Goal: Book appointment/travel/reservation

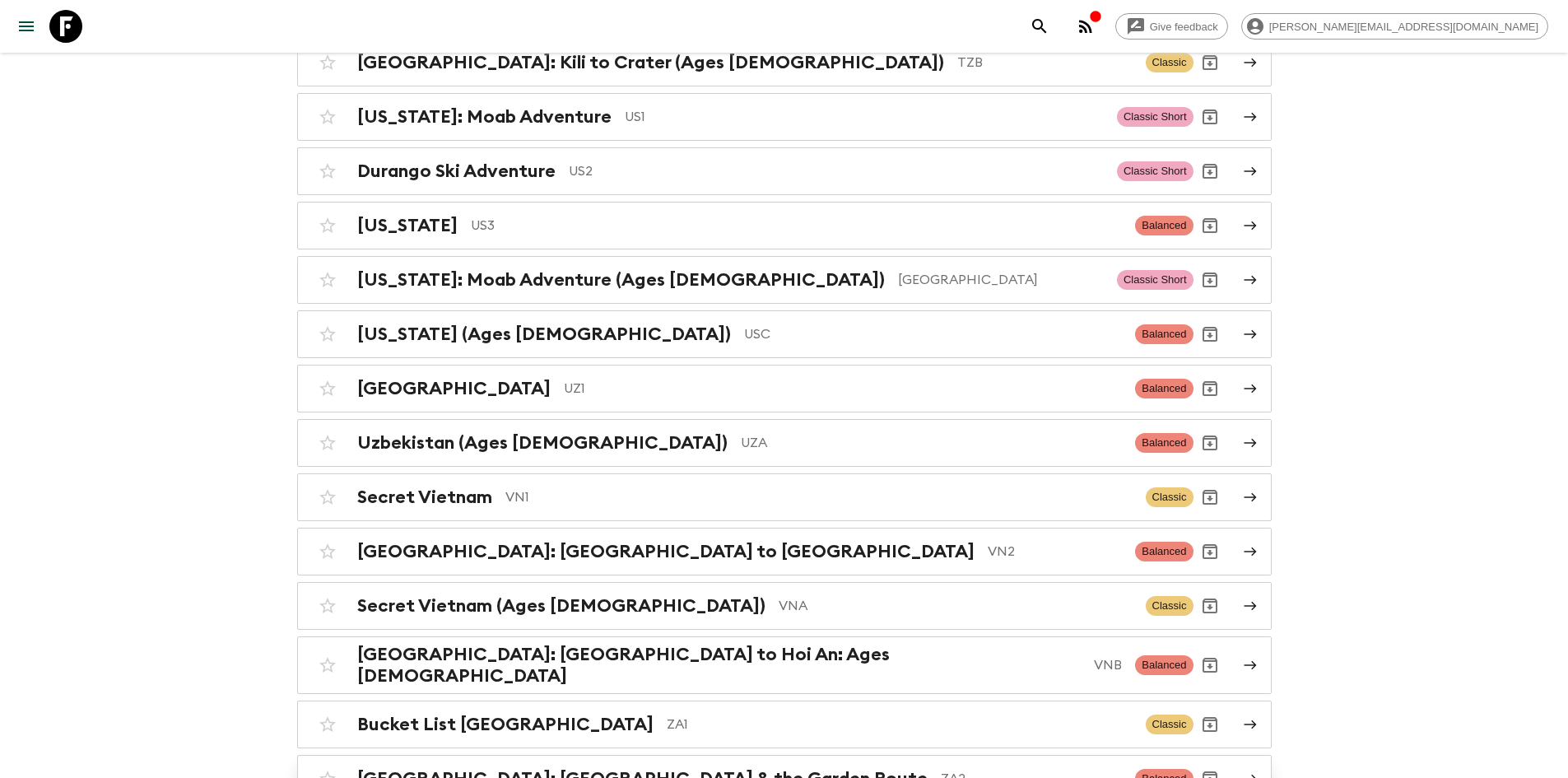
scroll to position [6907, 0]
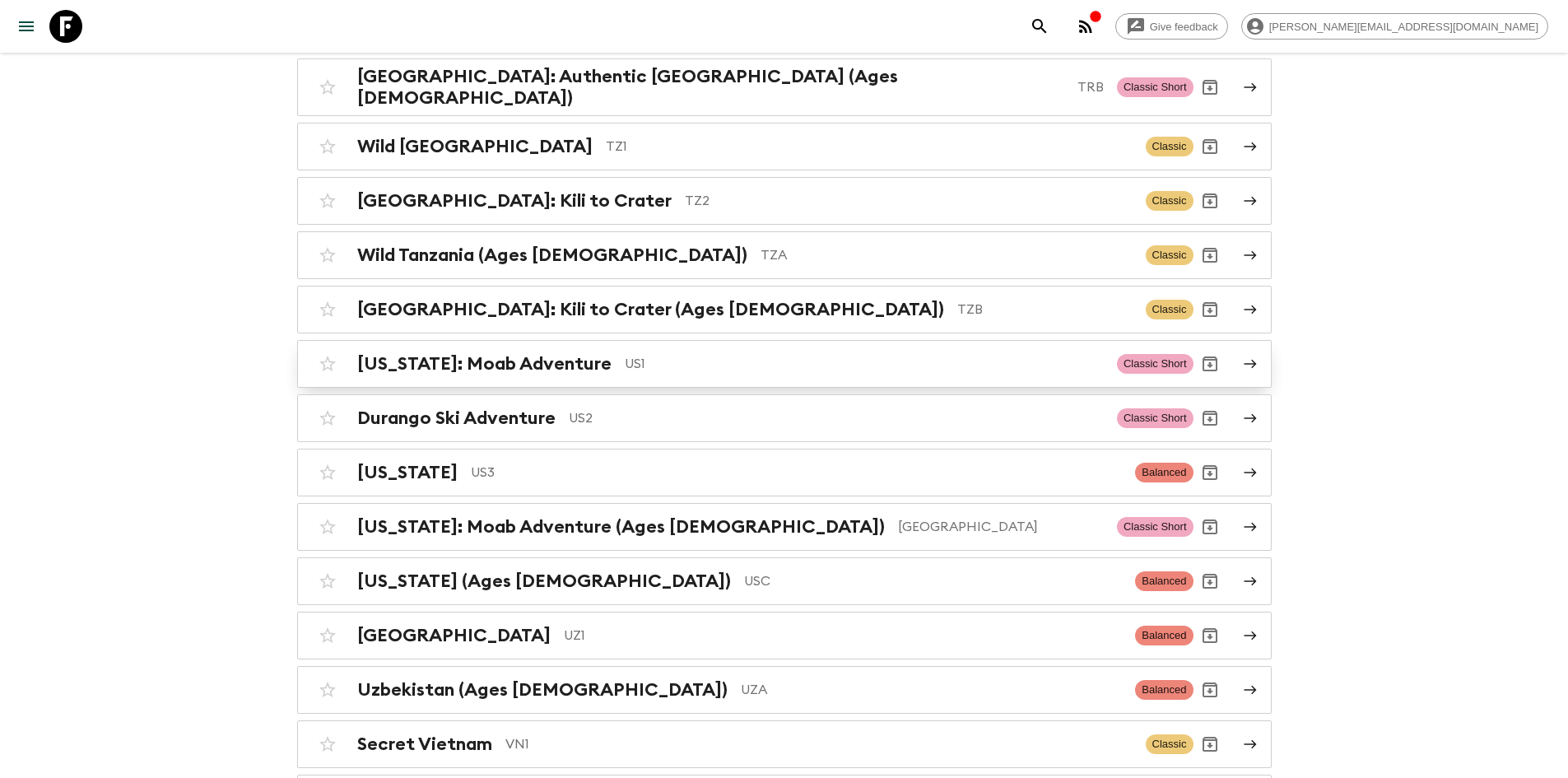
click at [557, 353] on div "Utah: Moab Adventure US1" at bounding box center [730, 363] width 747 height 21
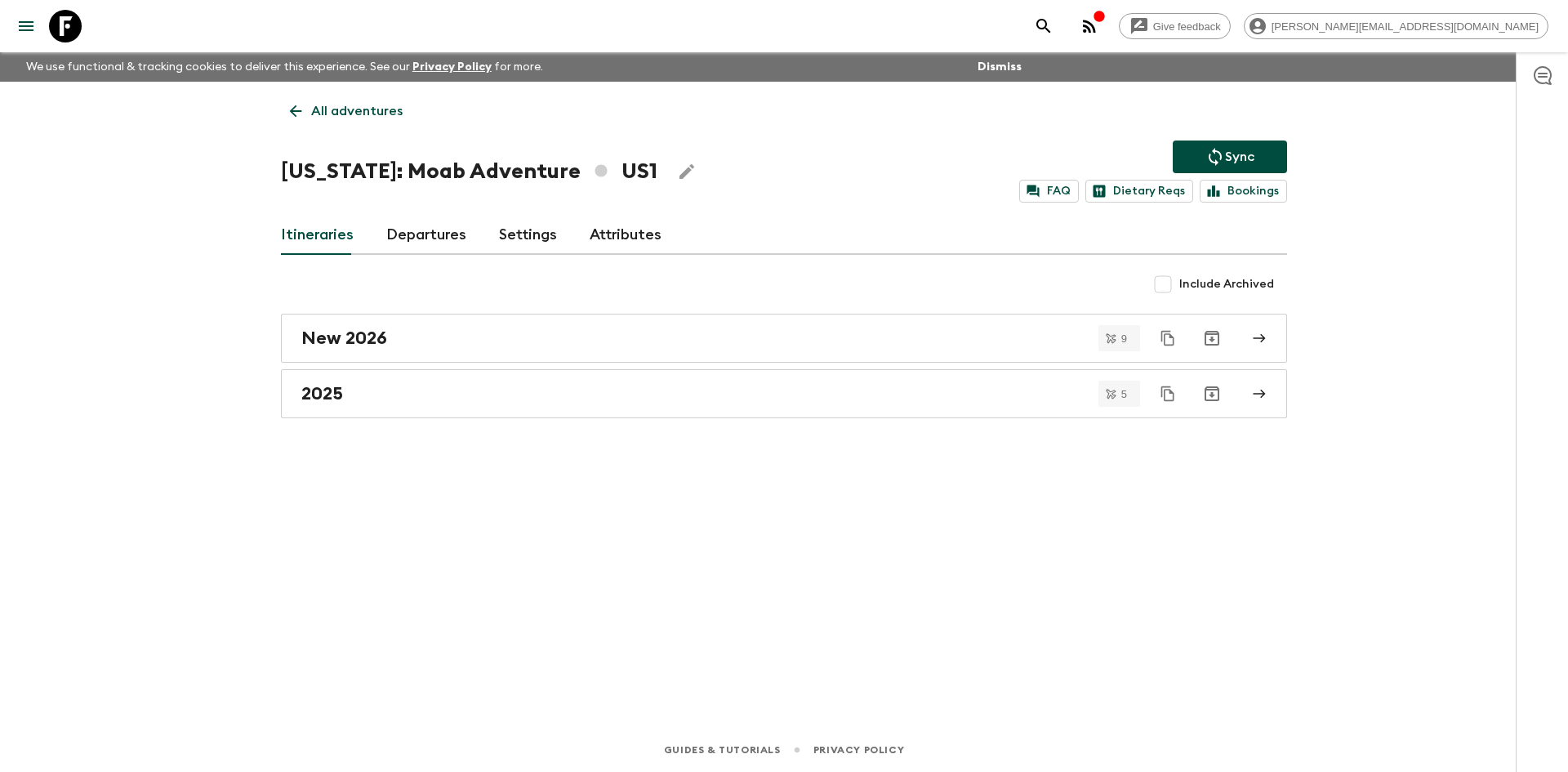
click at [298, 108] on icon at bounding box center [295, 111] width 18 height 18
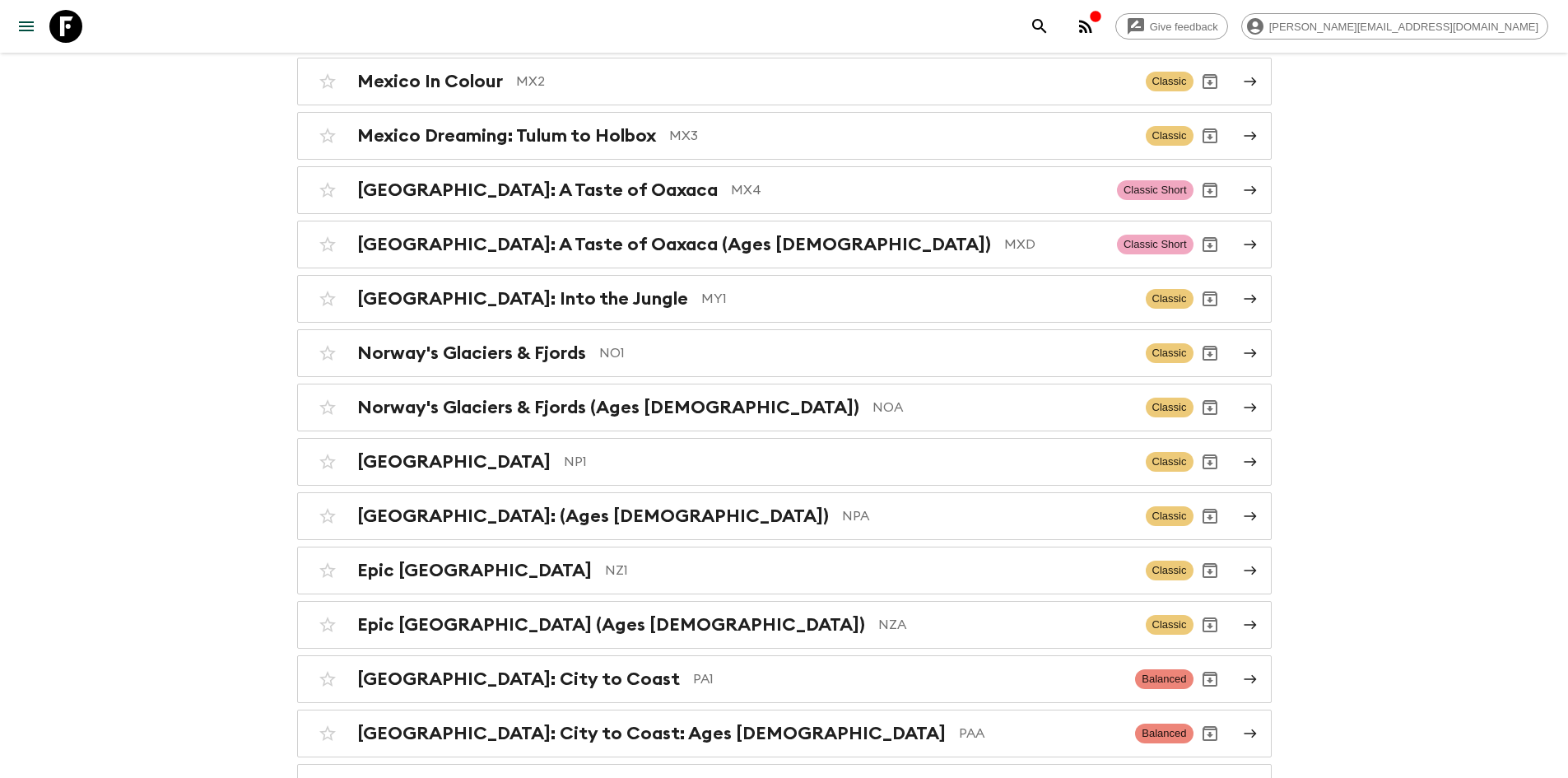
scroll to position [5599, 0]
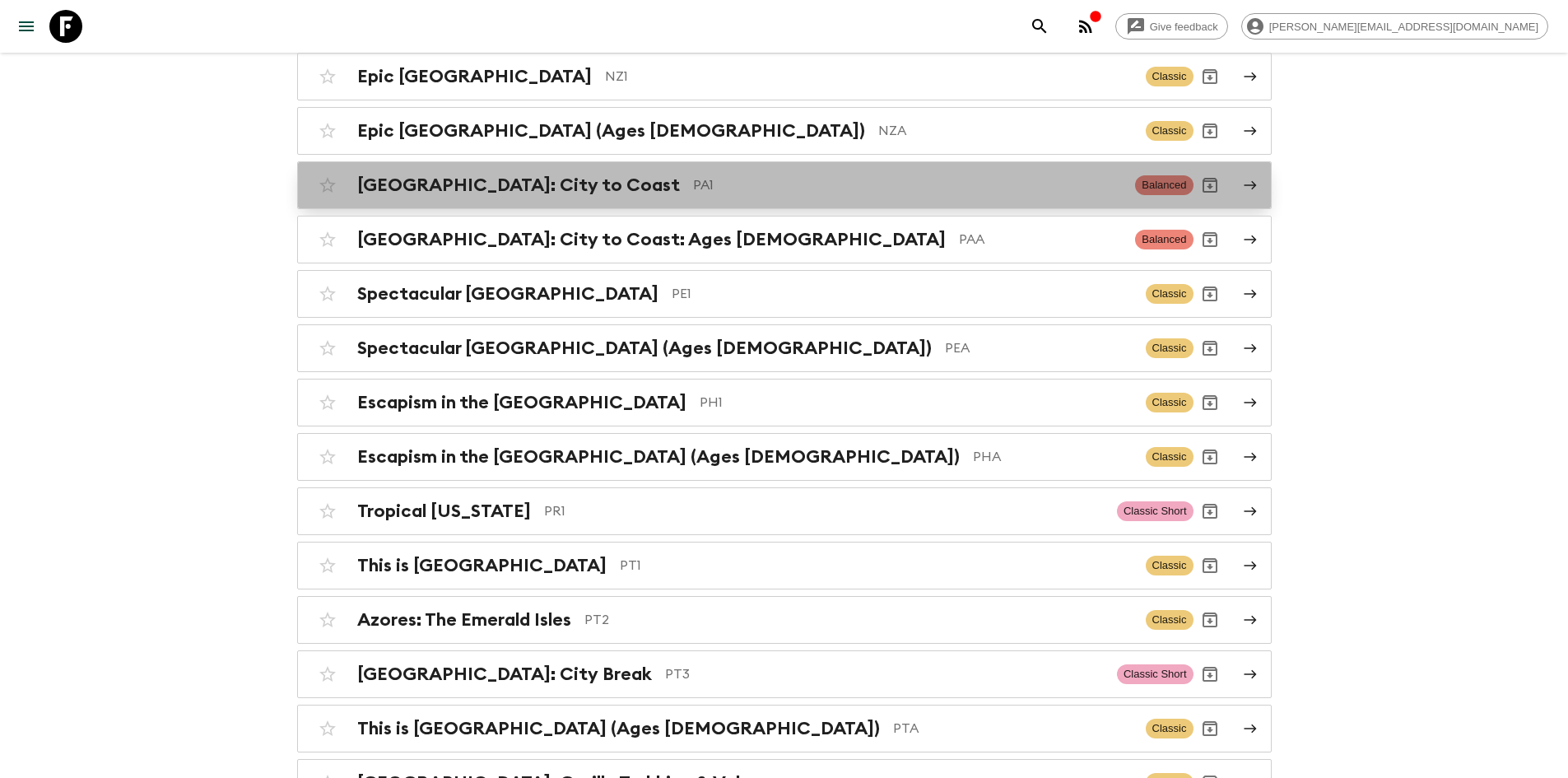
click at [693, 176] on p "PA1" at bounding box center [908, 185] width 430 height 20
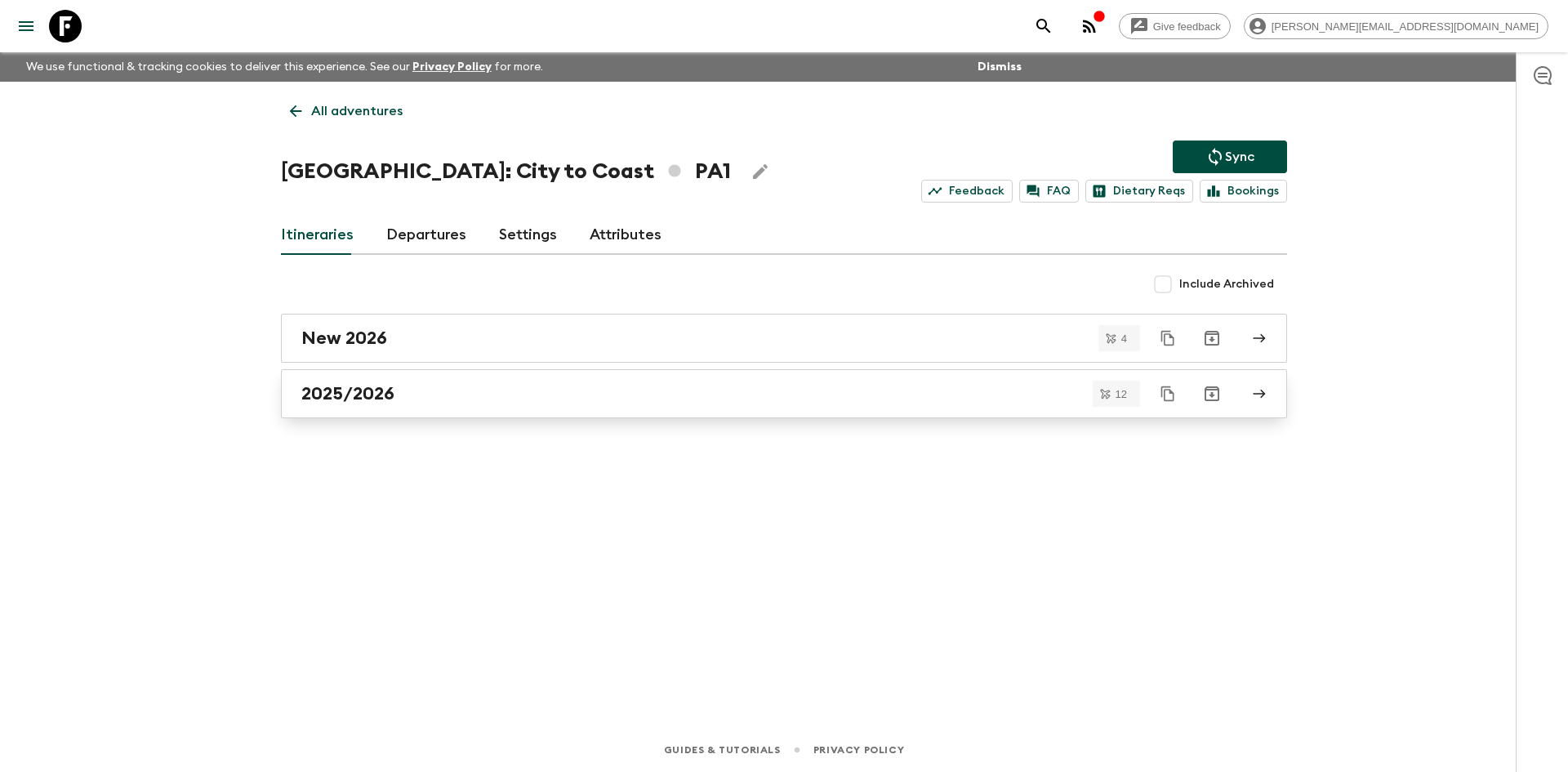
click at [384, 397] on h2 "2025/2026" at bounding box center [348, 394] width 93 height 21
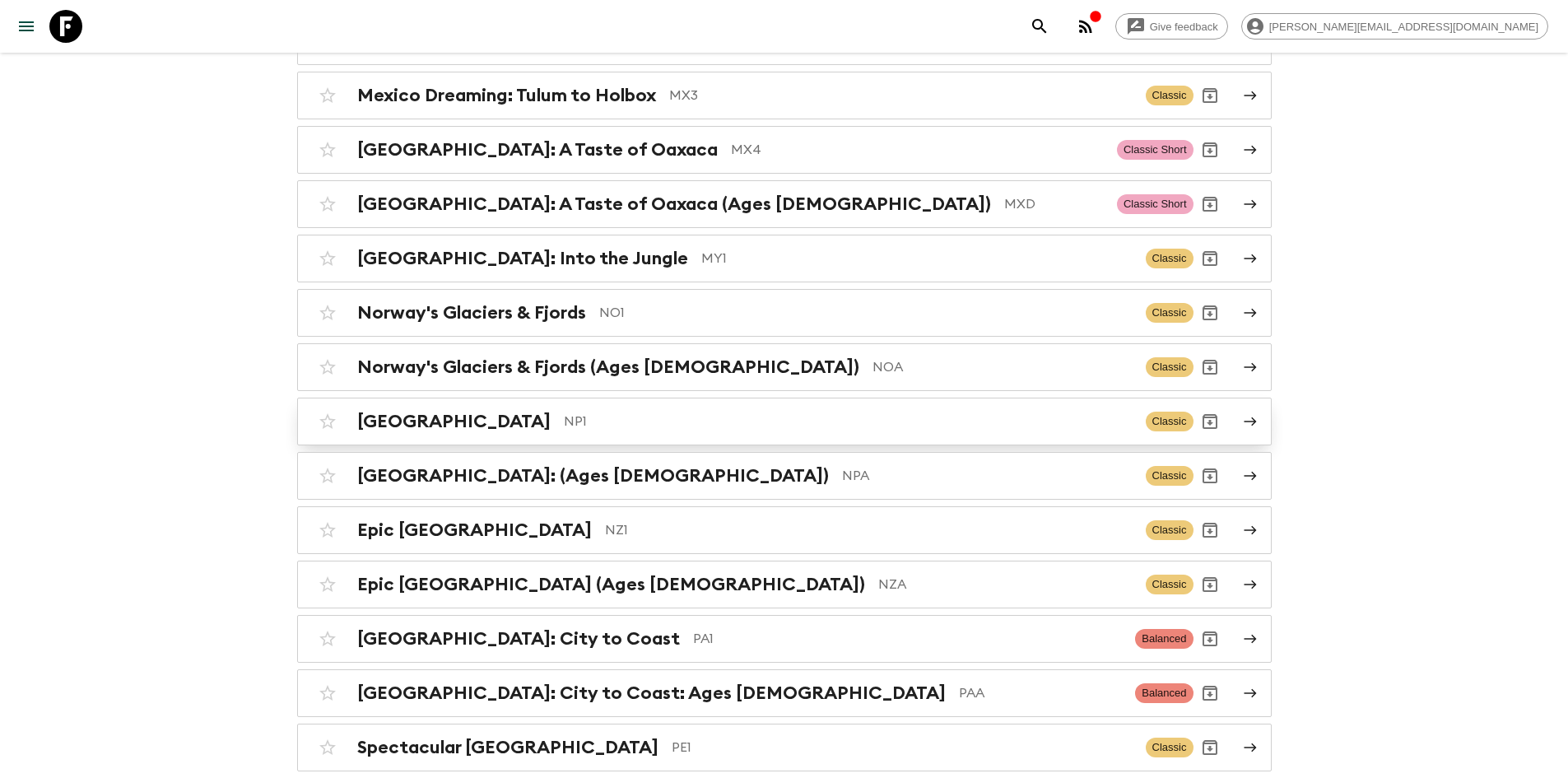
scroll to position [5352, 0]
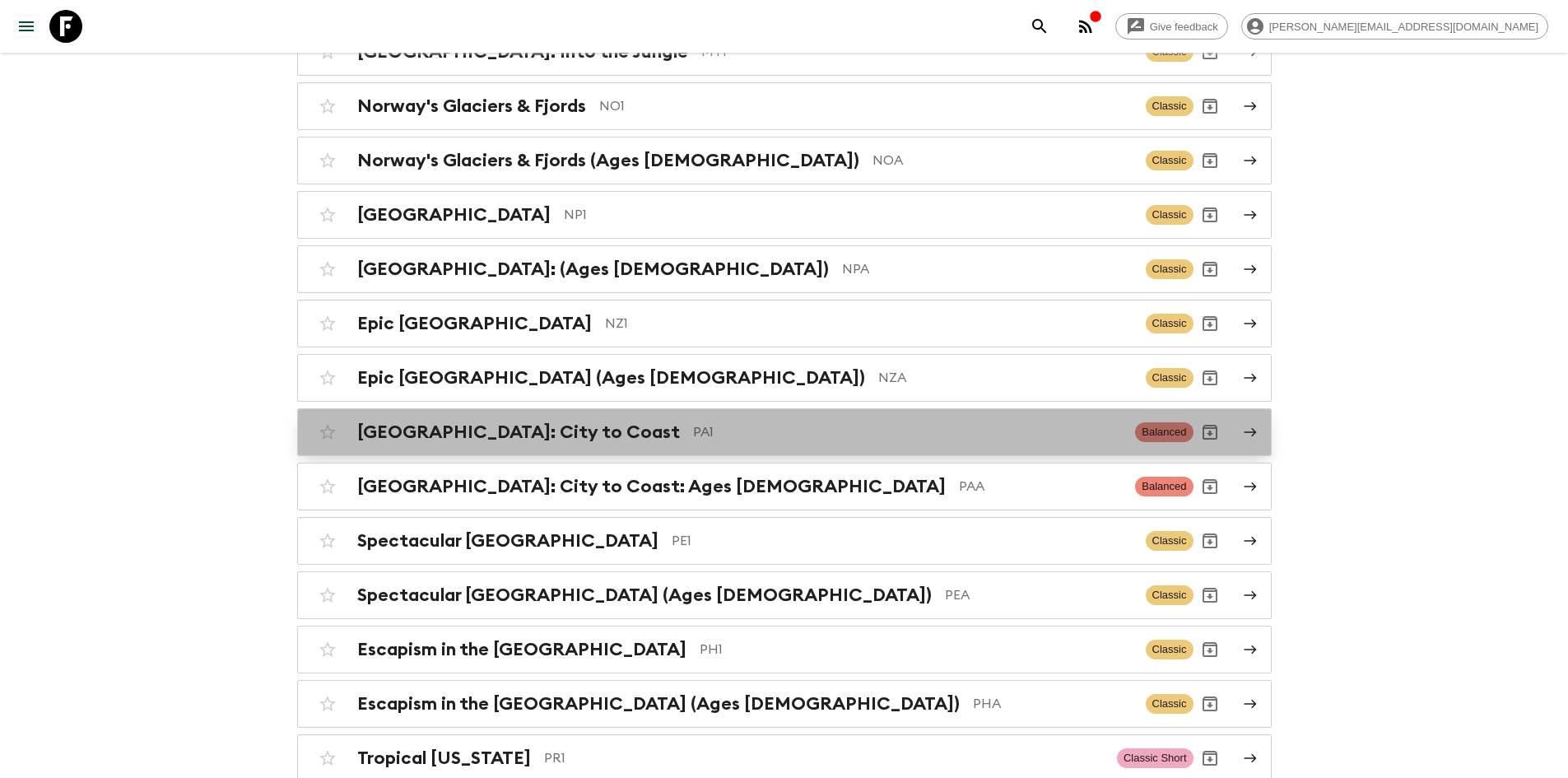
click at [693, 422] on p "PA1" at bounding box center [908, 432] width 430 height 20
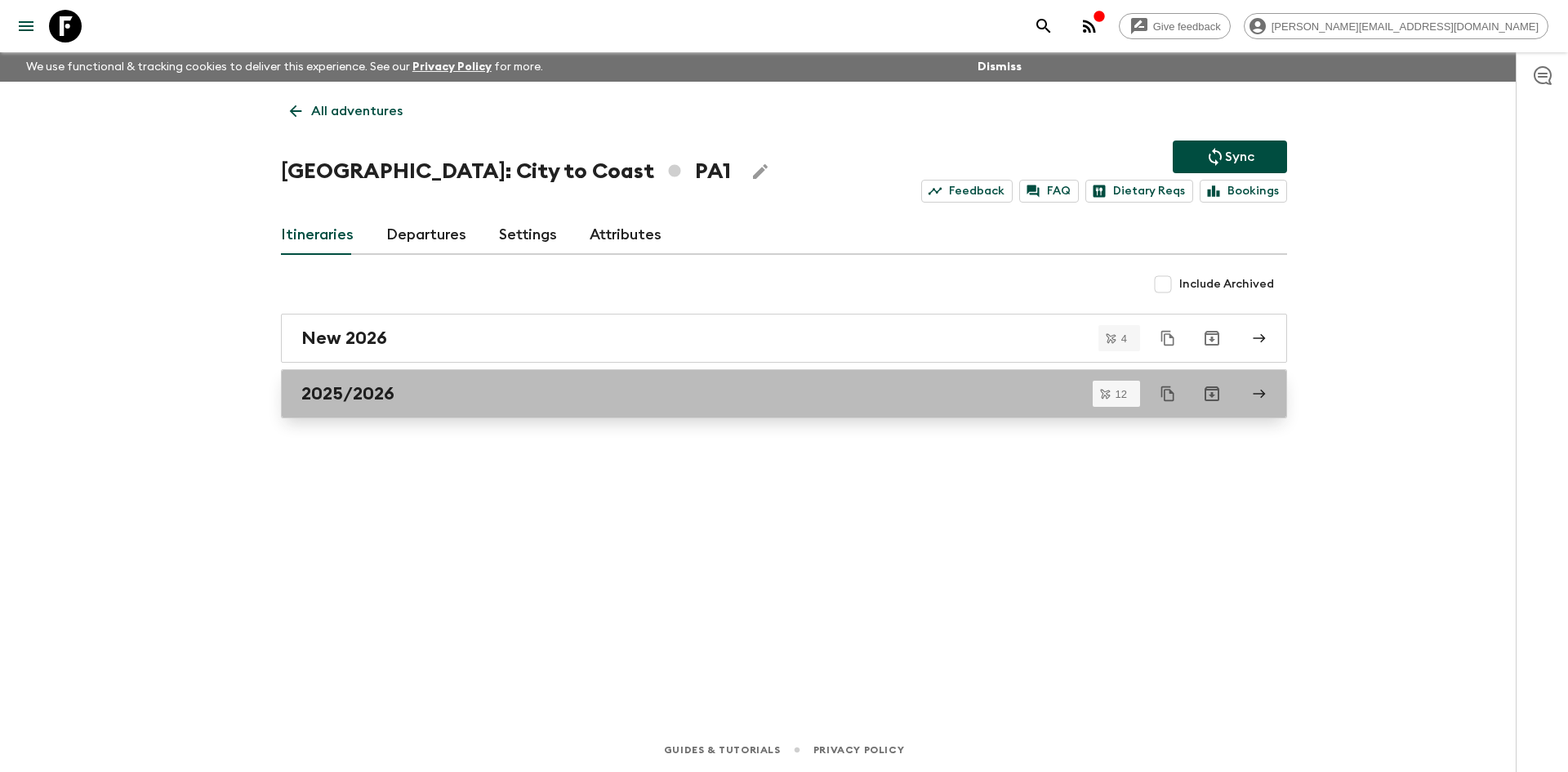
click at [414, 395] on div "2025/2026" at bounding box center [768, 394] width 934 height 21
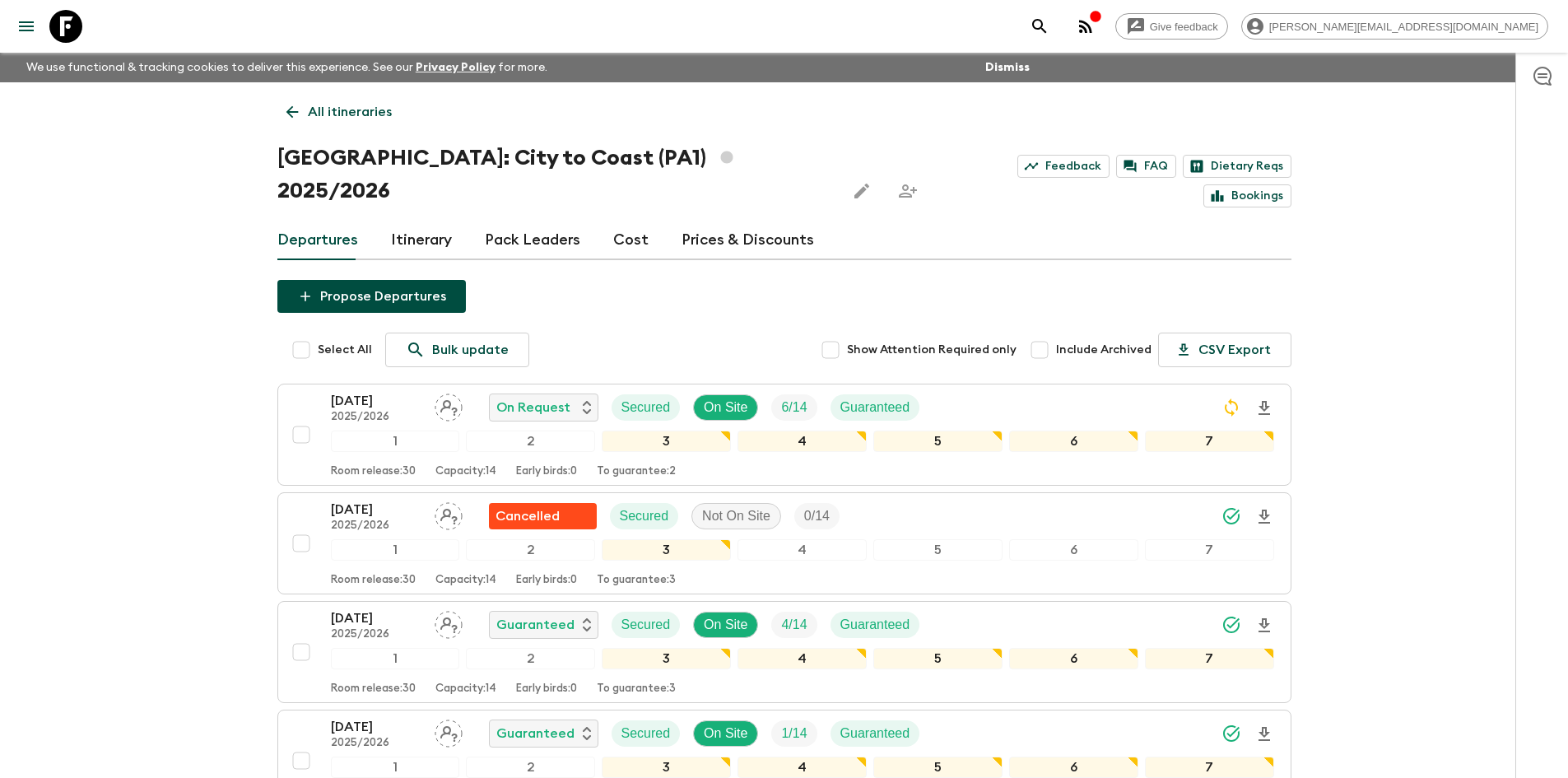
click at [426, 221] on link "Itinerary" at bounding box center [420, 241] width 61 height 39
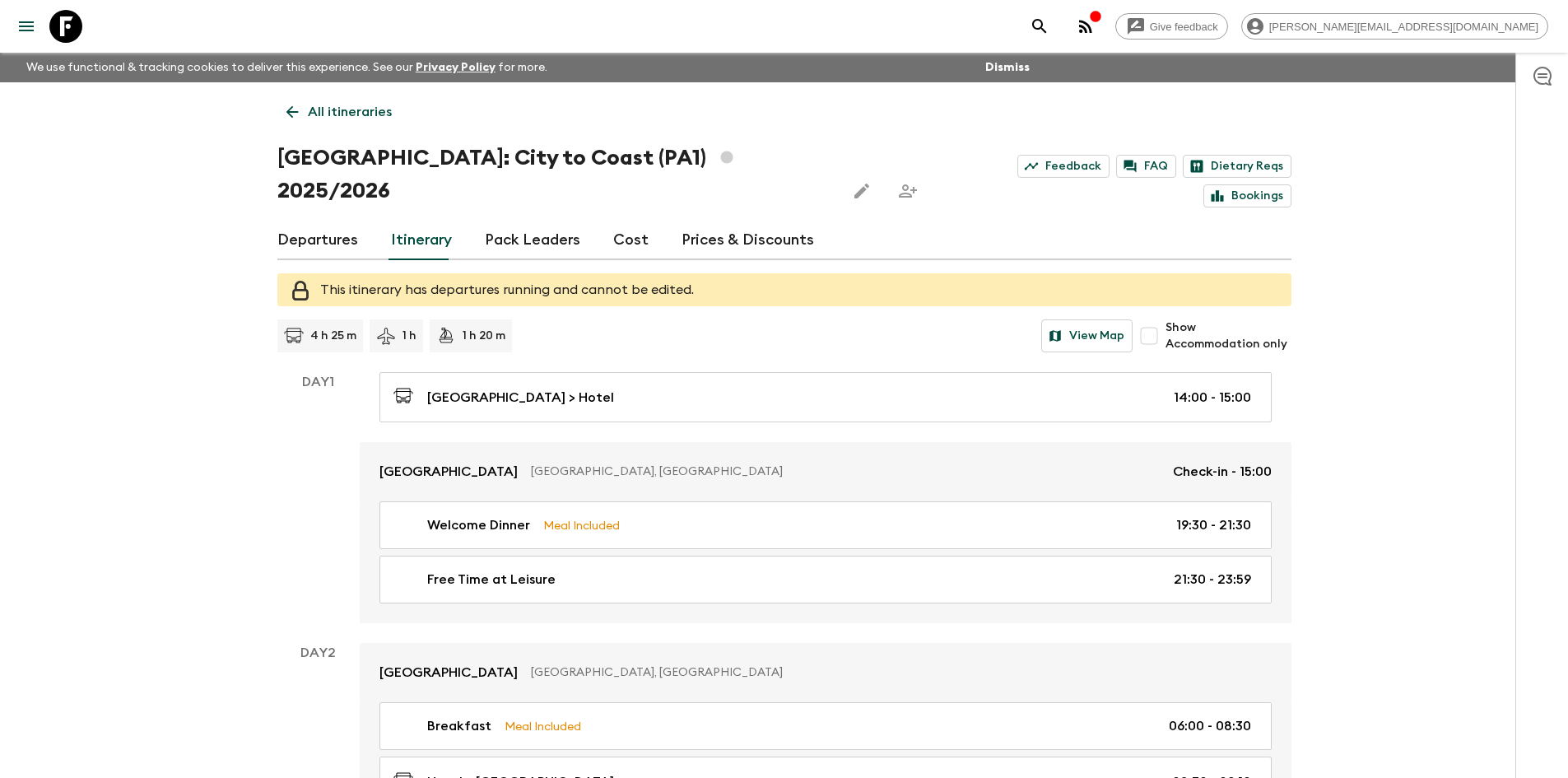
click at [288, 112] on icon at bounding box center [291, 112] width 12 height 12
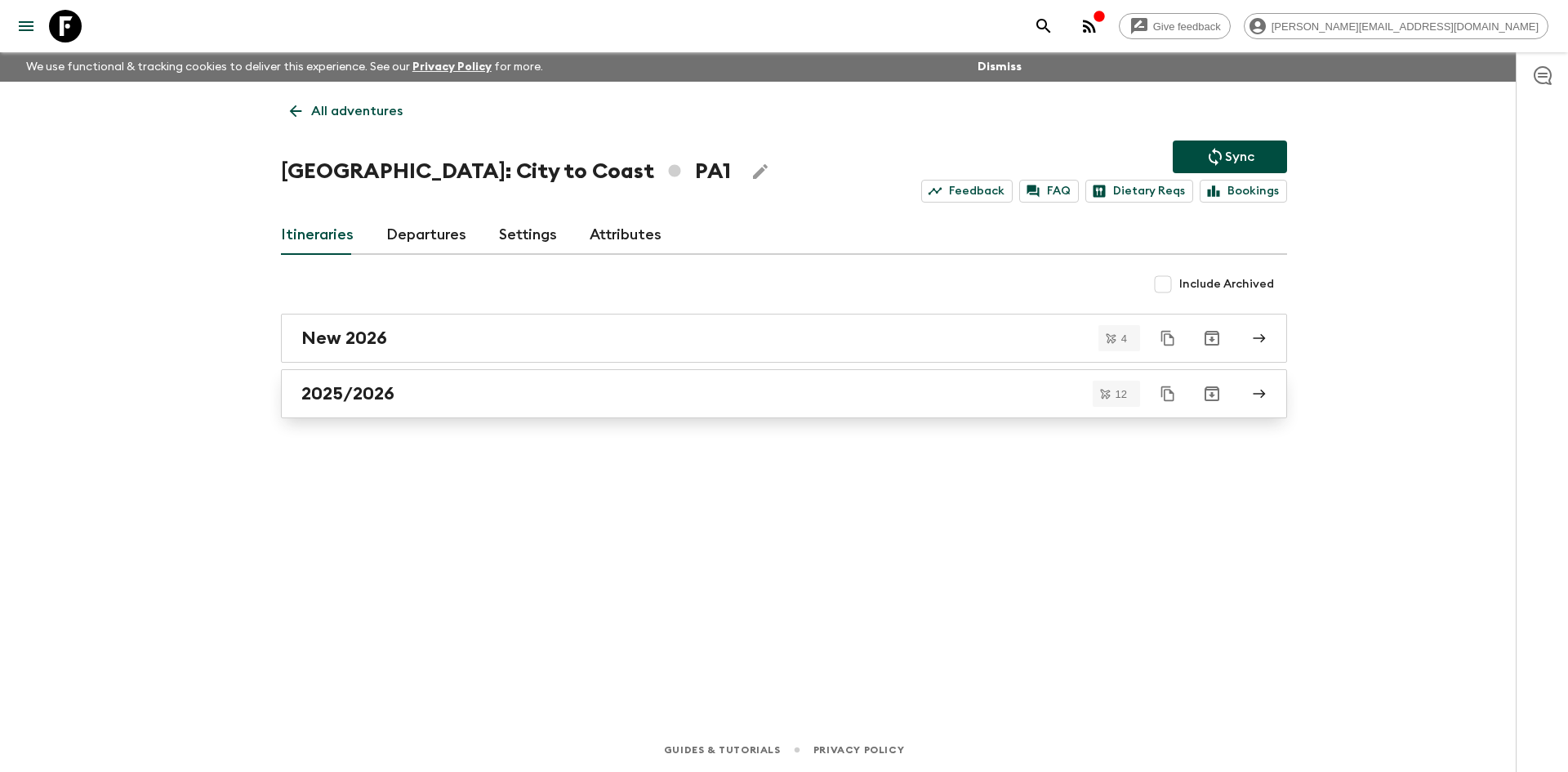
click at [345, 391] on h2 "2025/2026" at bounding box center [348, 394] width 93 height 21
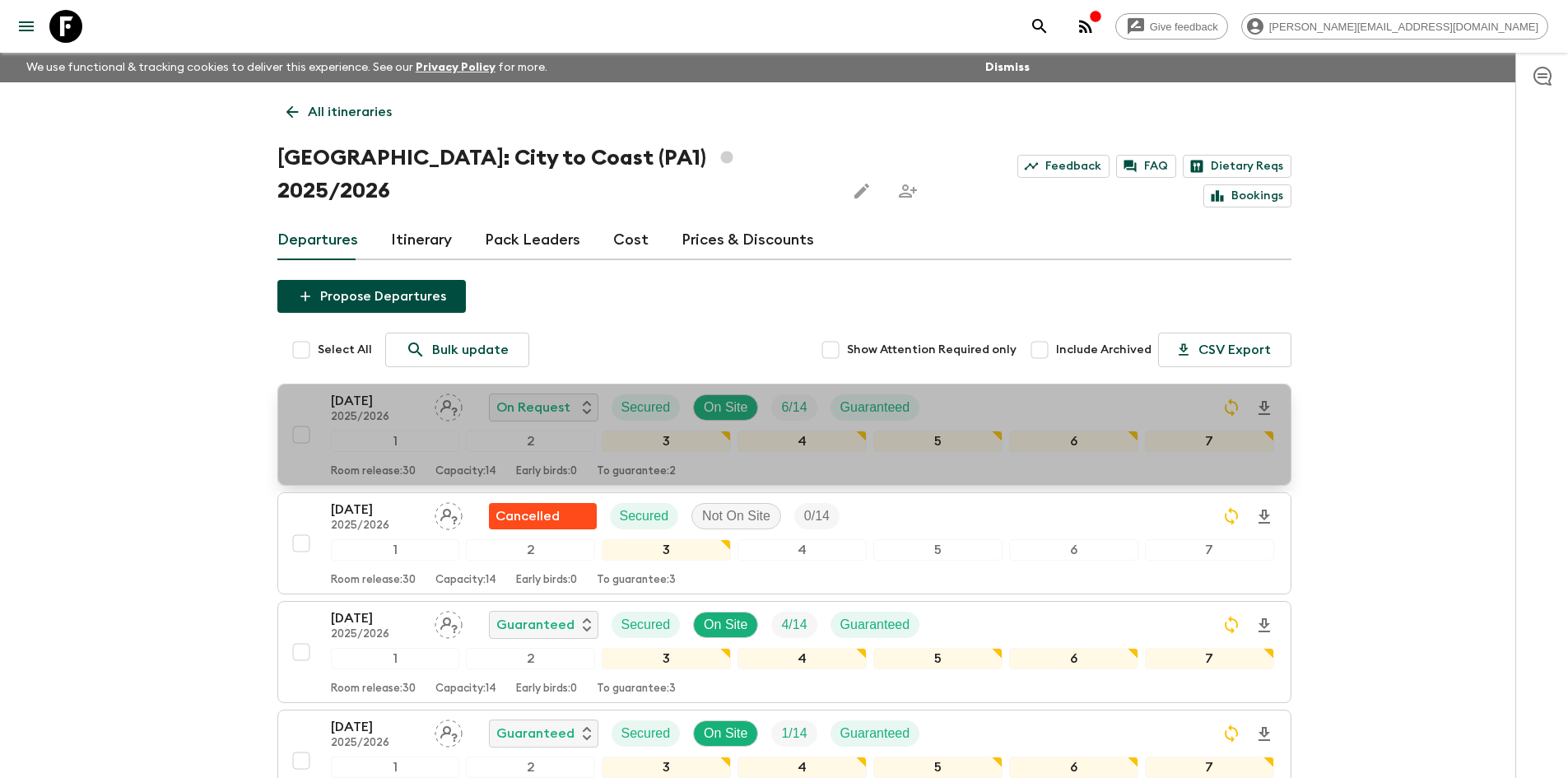
click at [369, 391] on p "[DATE]" at bounding box center [376, 400] width 91 height 20
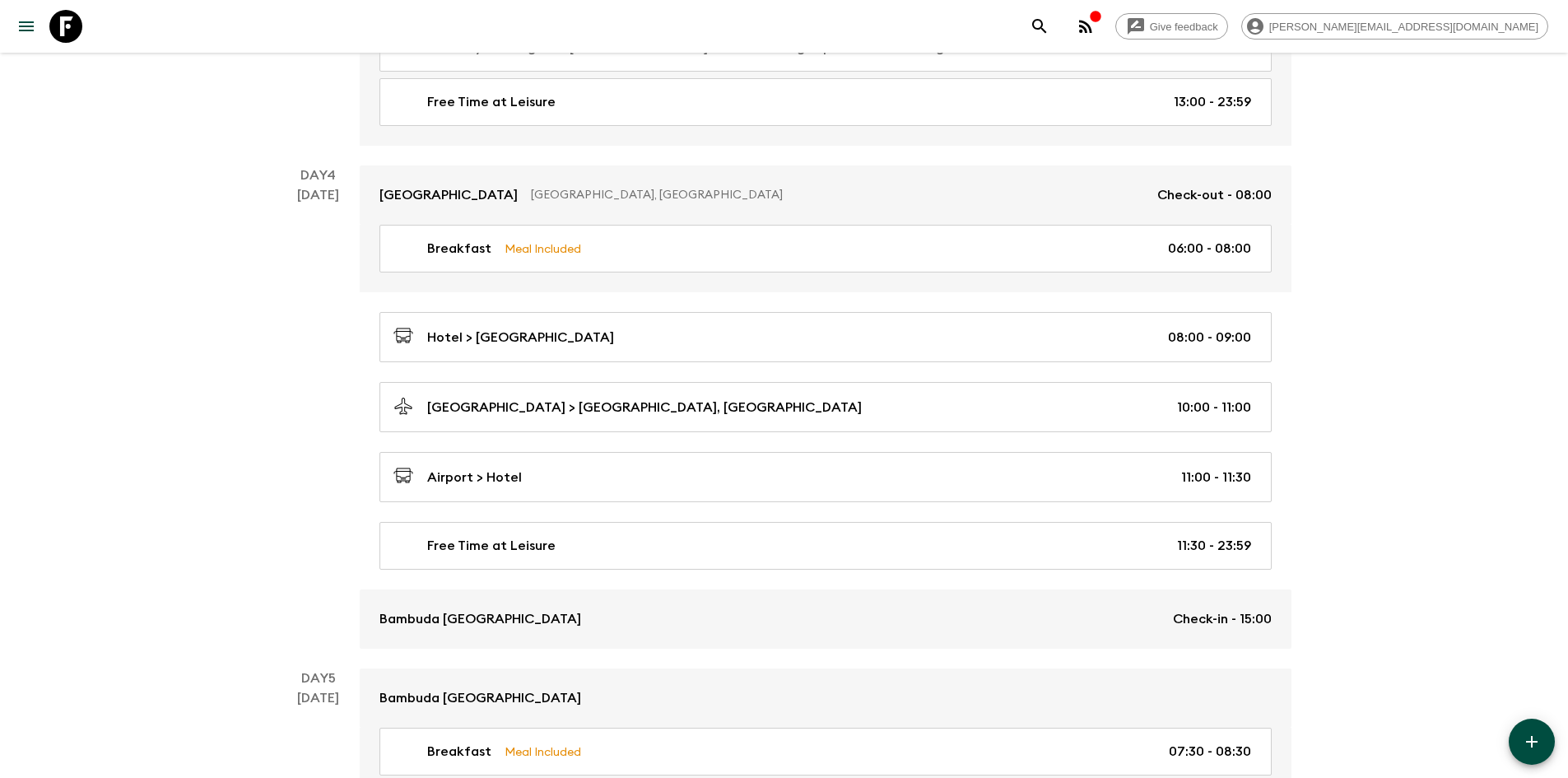
scroll to position [1105, 0]
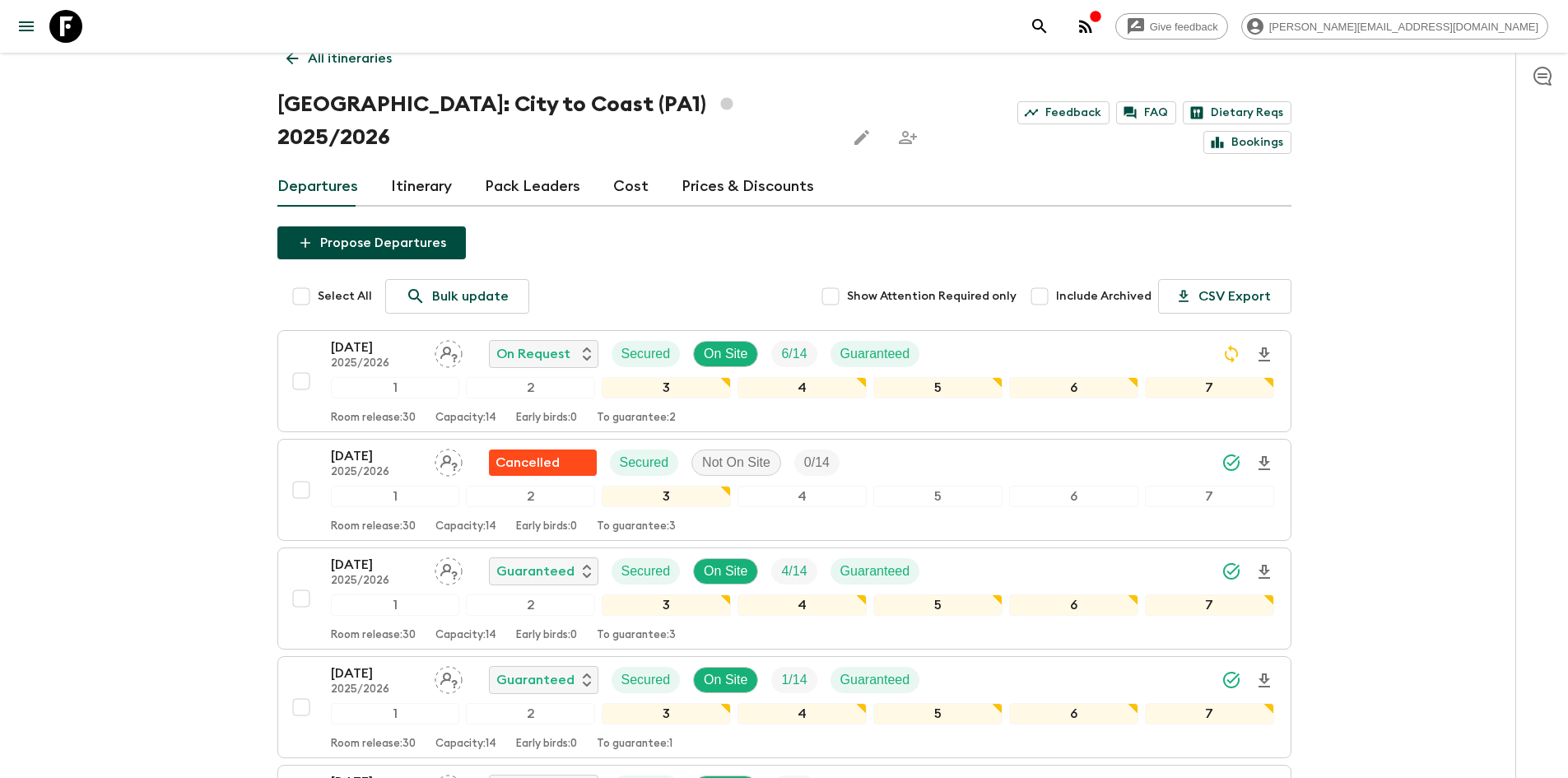
scroll to position [82, 0]
